Goal: Information Seeking & Learning: Learn about a topic

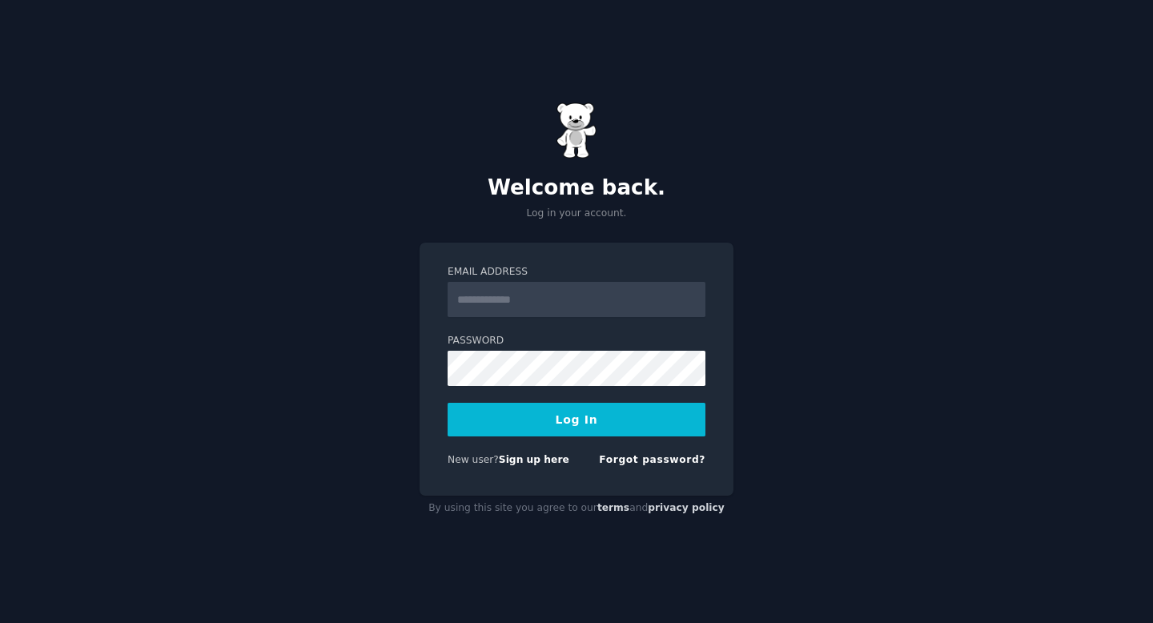
click at [617, 308] on input "Email Address" at bounding box center [577, 299] width 258 height 35
click at [569, 289] on input "**********" at bounding box center [577, 299] width 258 height 35
type input "**********"
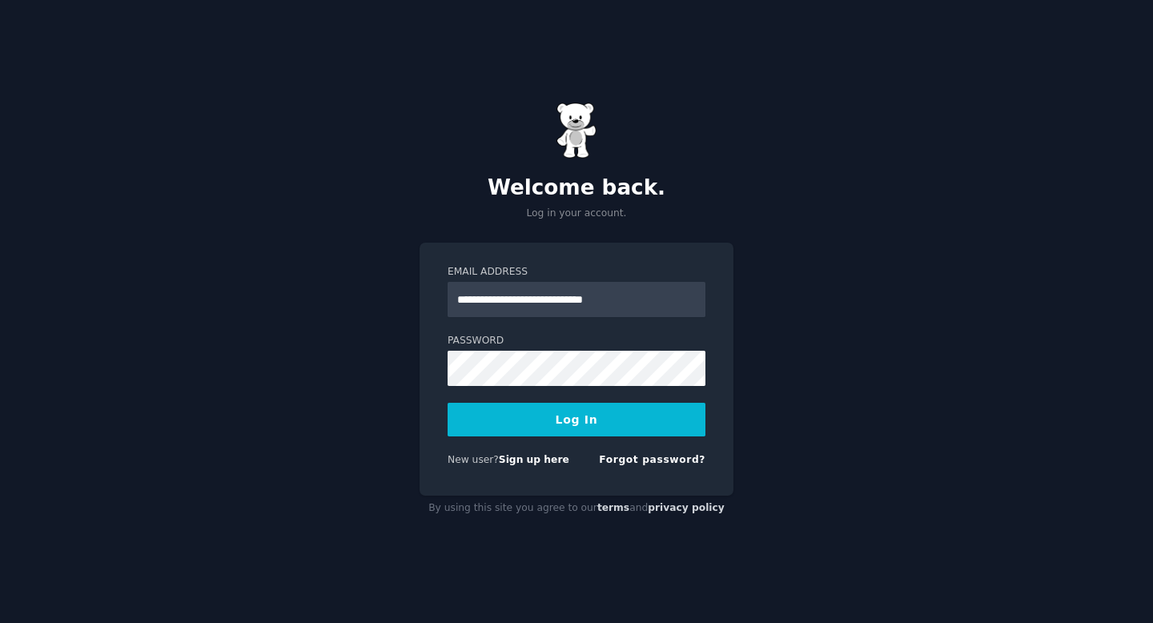
click at [578, 412] on button "Log In" at bounding box center [577, 420] width 258 height 34
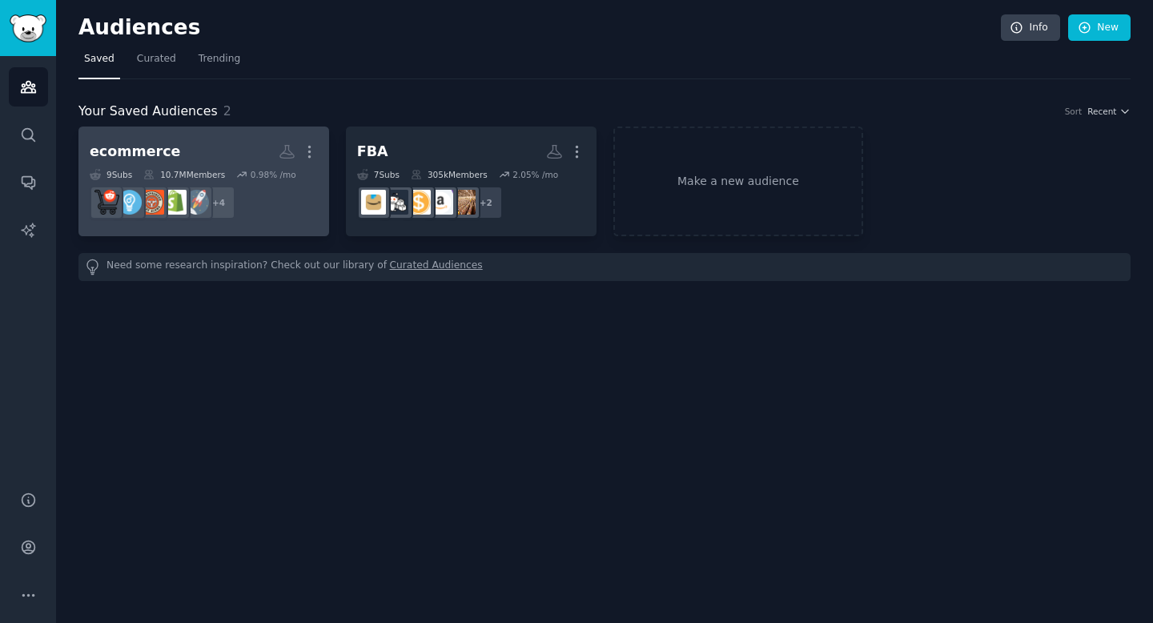
click at [240, 143] on h2 "ecommerce More" at bounding box center [204, 152] width 228 height 28
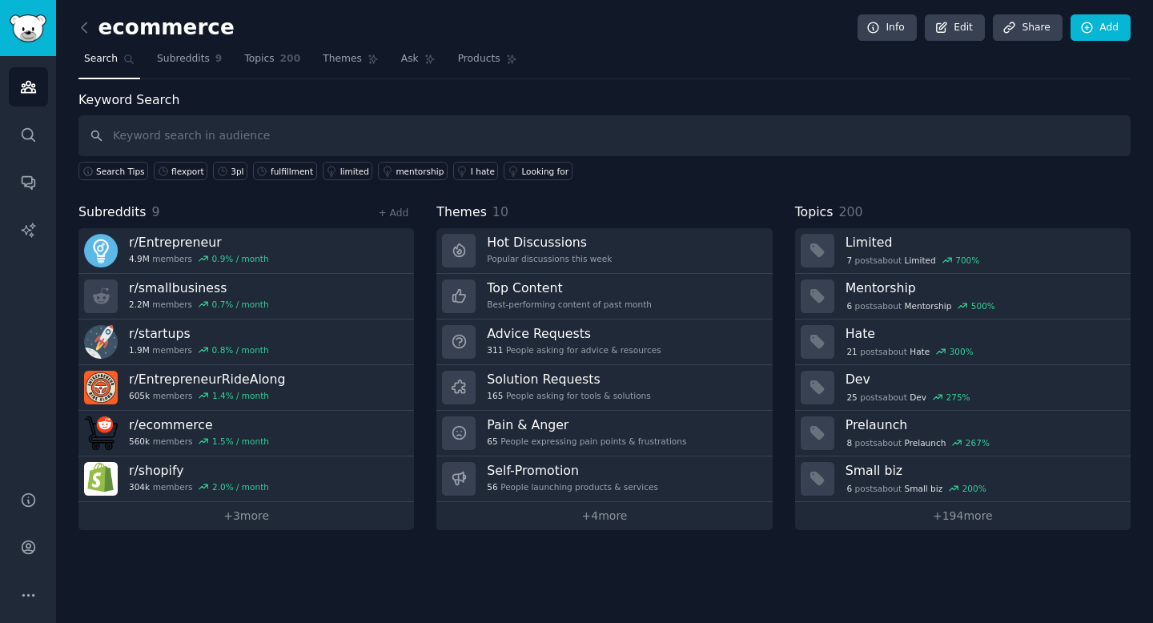
click at [326, 117] on input "text" at bounding box center [604, 135] width 1052 height 41
type input "3PL"
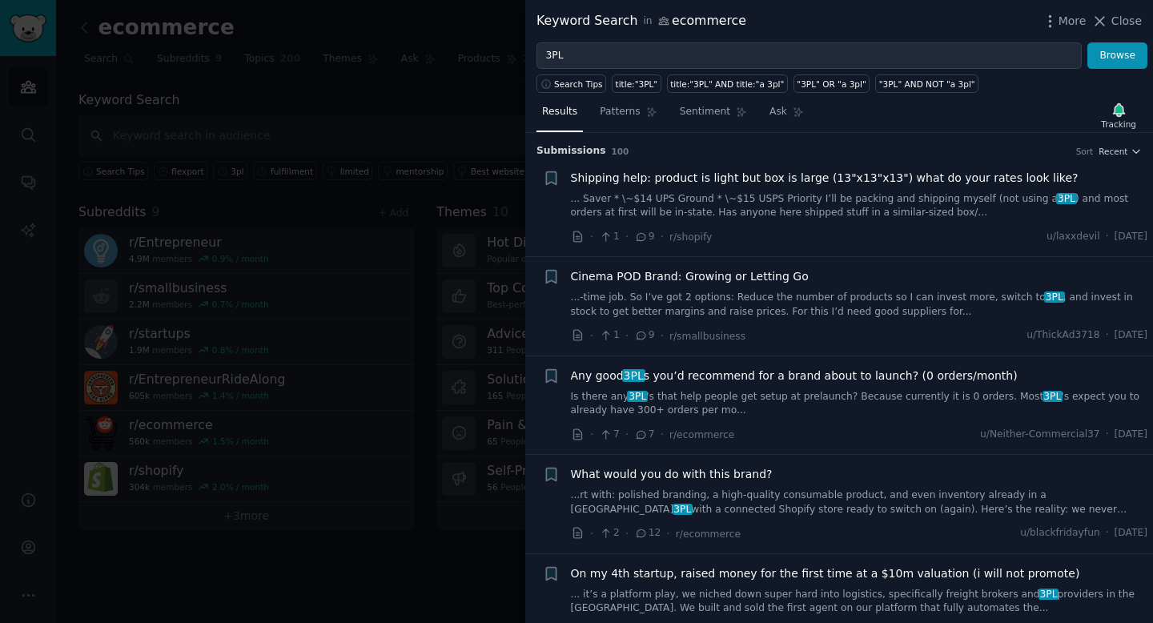
click at [873, 406] on link "Is there any 3PL 's that help people get setup at prelaunch? Because currently …" at bounding box center [859, 404] width 577 height 28
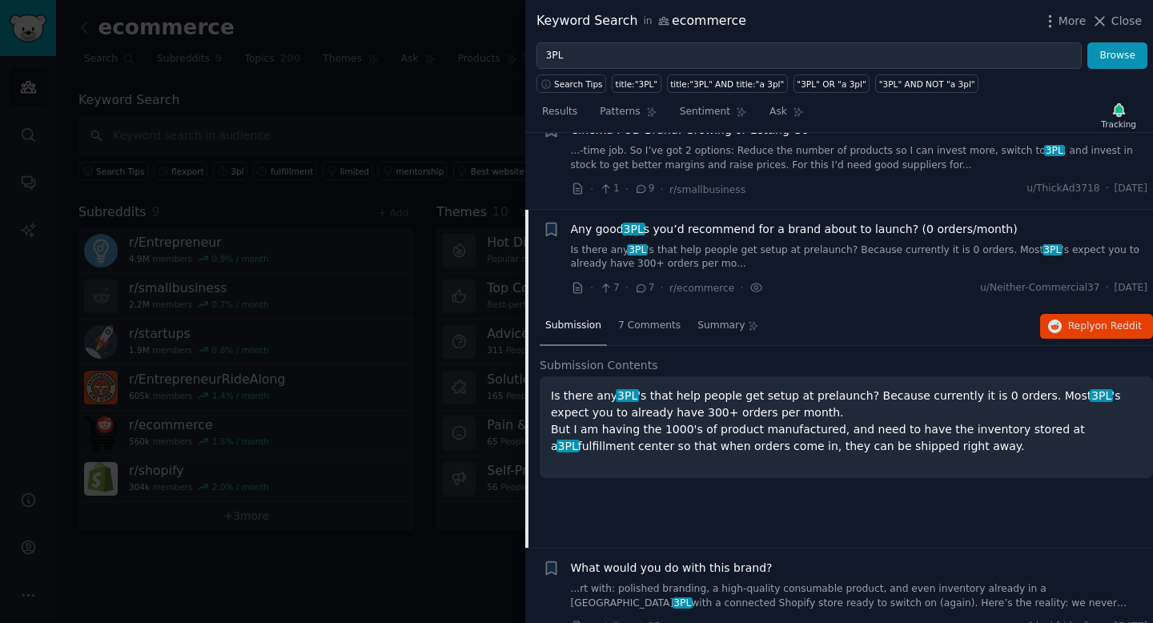
scroll to position [223, 0]
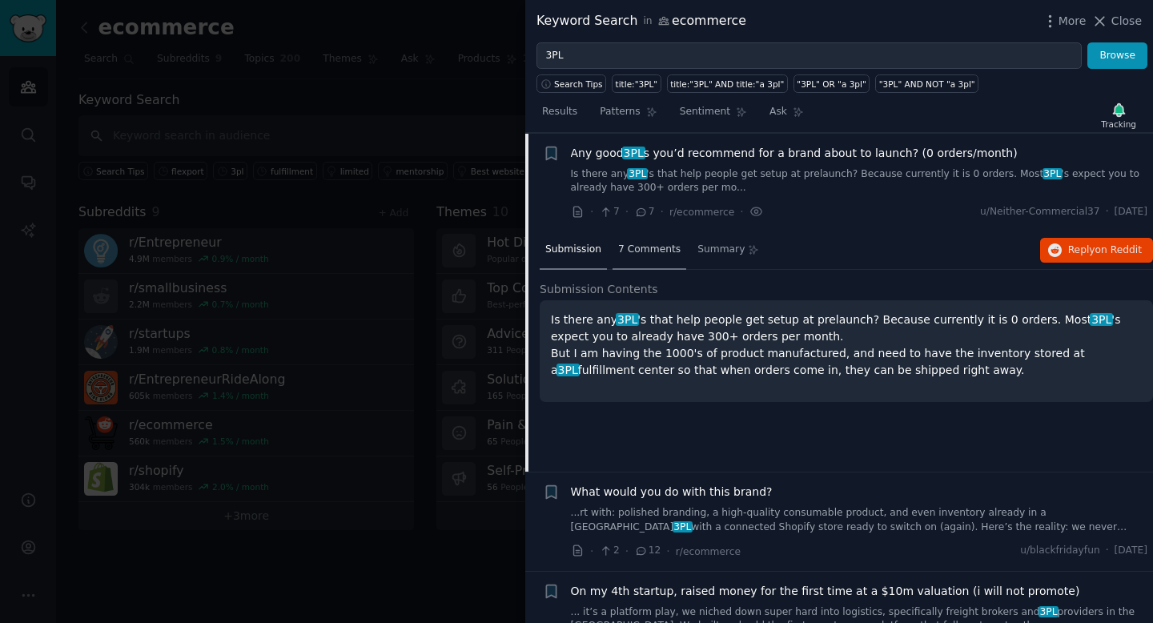
click at [636, 247] on span "7 Comments" at bounding box center [649, 250] width 62 height 14
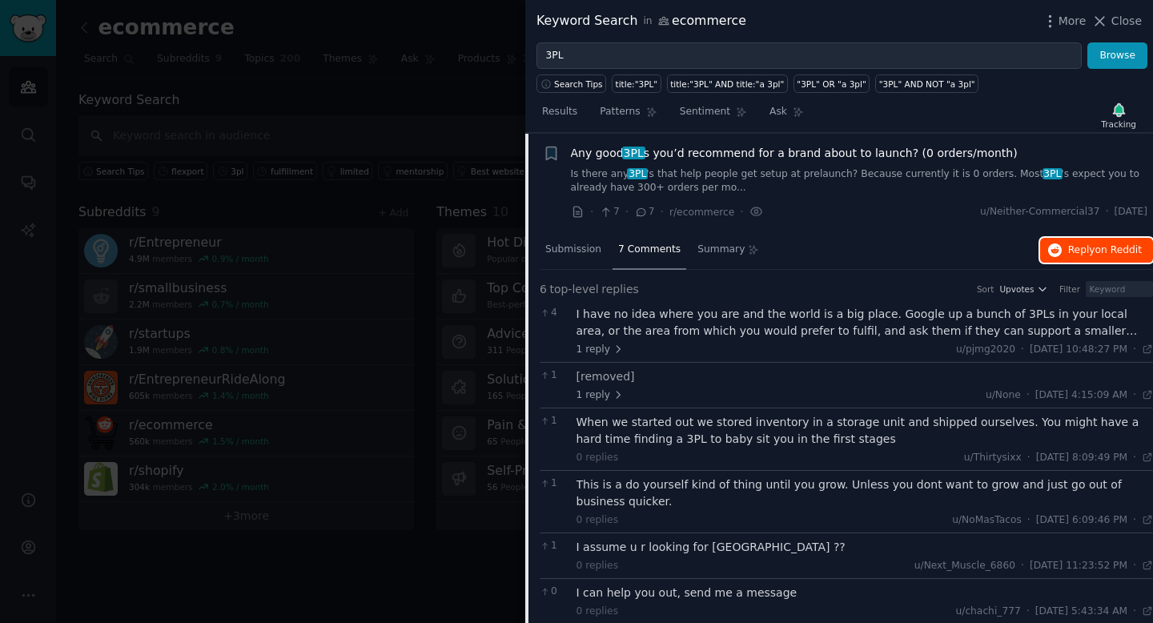
click at [1099, 252] on span "on Reddit" at bounding box center [1118, 249] width 46 height 11
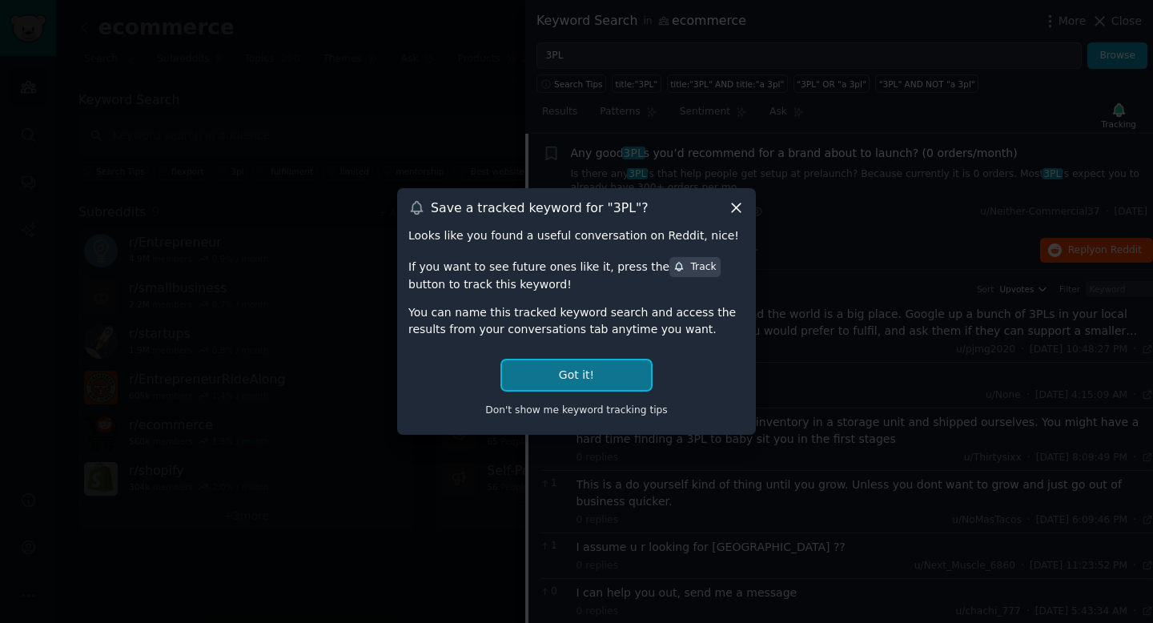
click at [605, 368] on button "Got it!" at bounding box center [576, 375] width 149 height 30
